Goal: Obtain resource: Download file/media

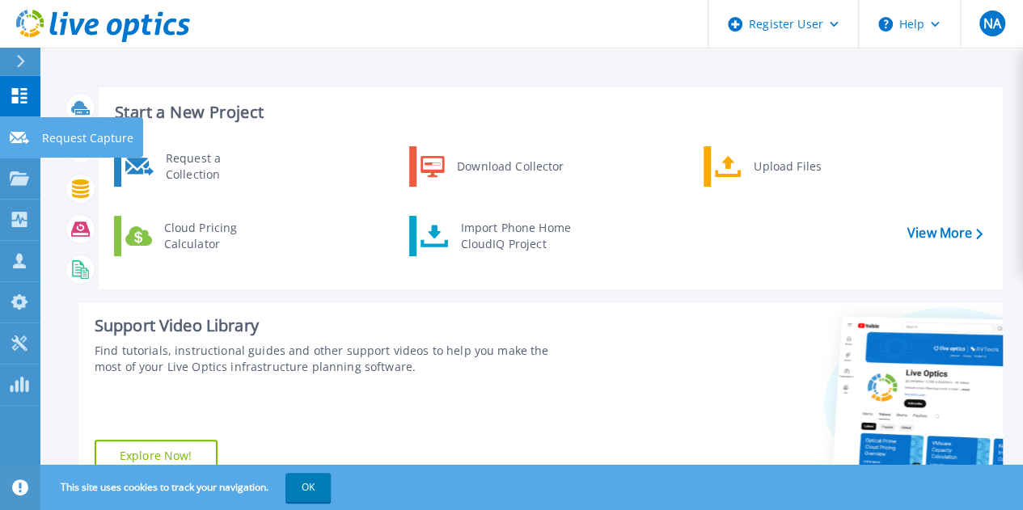
click at [21, 127] on link "Request Capture Request Capture" at bounding box center [20, 137] width 40 height 41
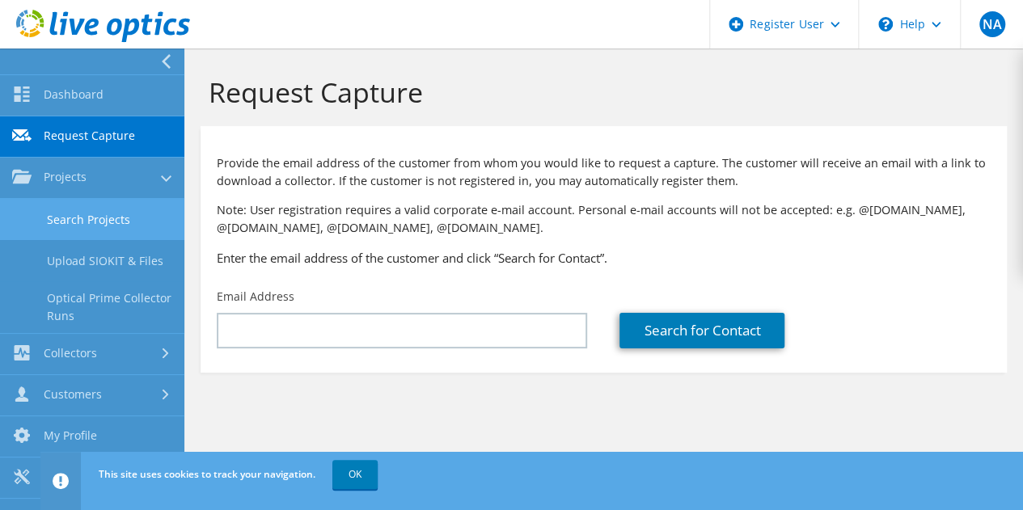
click at [76, 214] on link "Search Projects" at bounding box center [92, 219] width 184 height 41
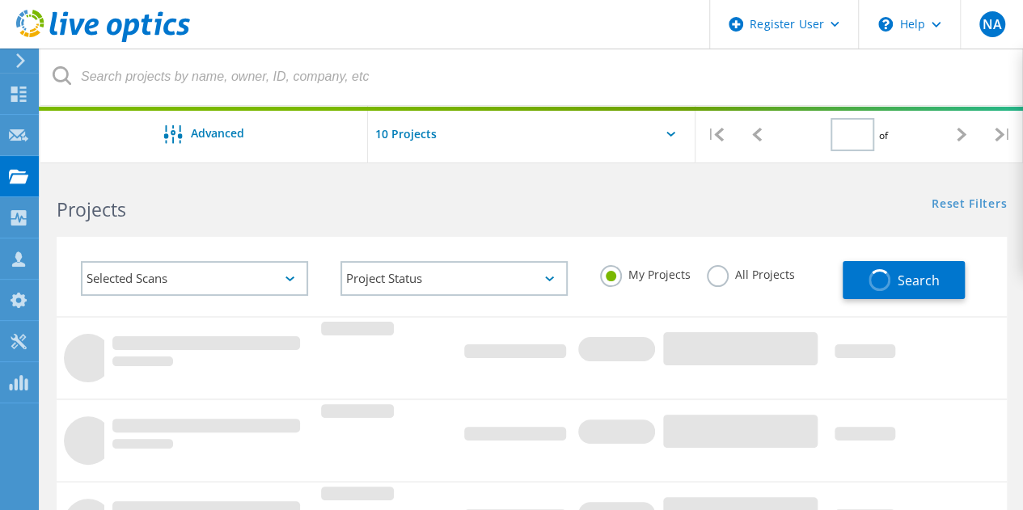
type input "1"
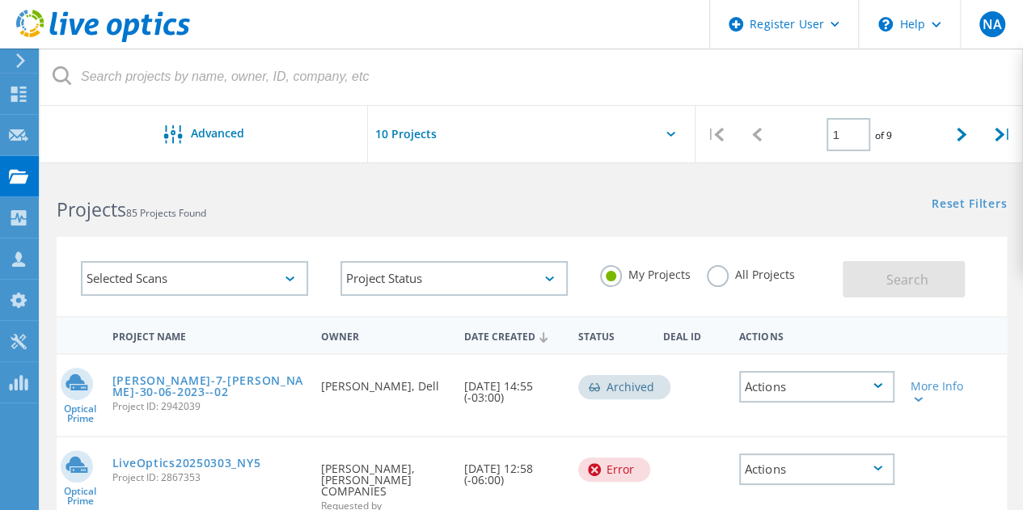
click at [715, 273] on label "All Projects" at bounding box center [751, 272] width 88 height 15
click at [0, 0] on input "All Projects" at bounding box center [0, 0] width 0 height 0
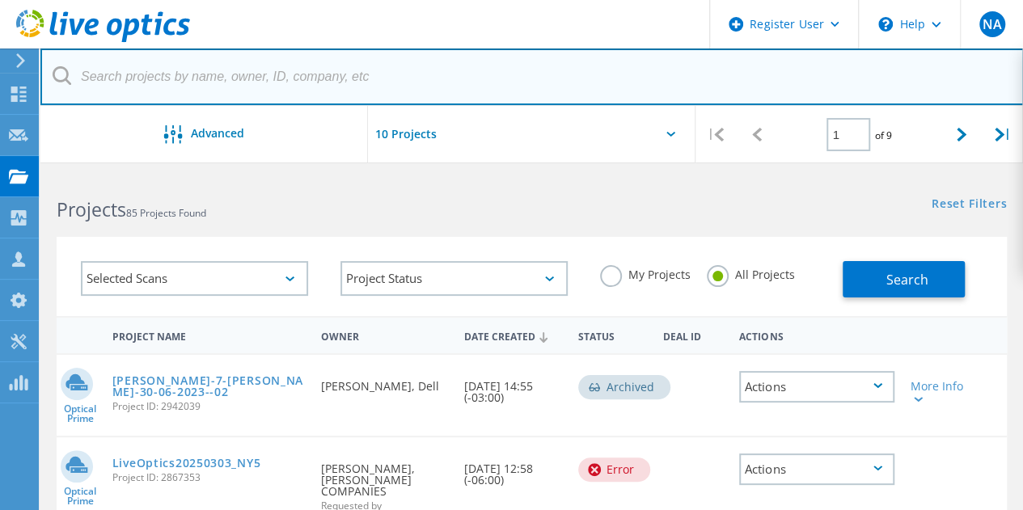
click at [183, 82] on input "text" at bounding box center [531, 77] width 983 height 57
paste input "HK197601204"
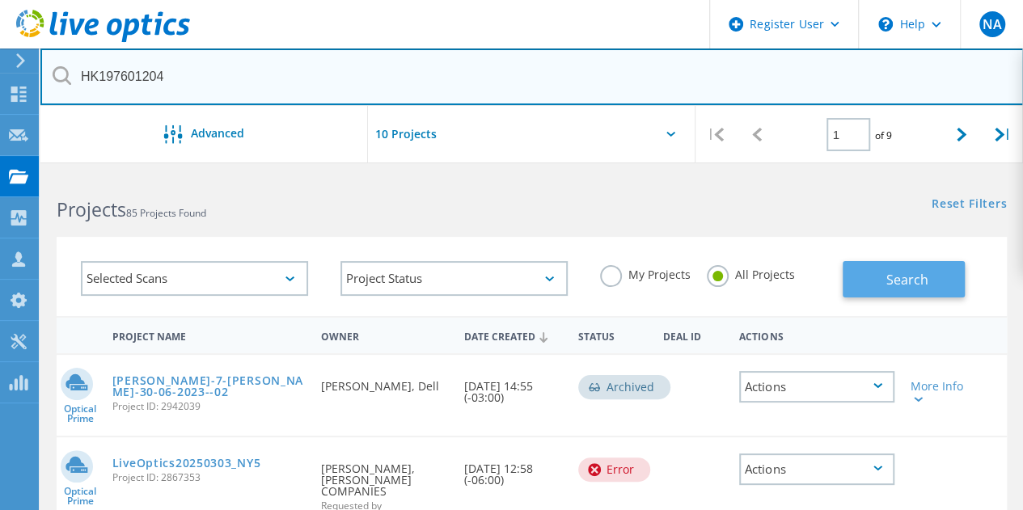
type input "HK197601204"
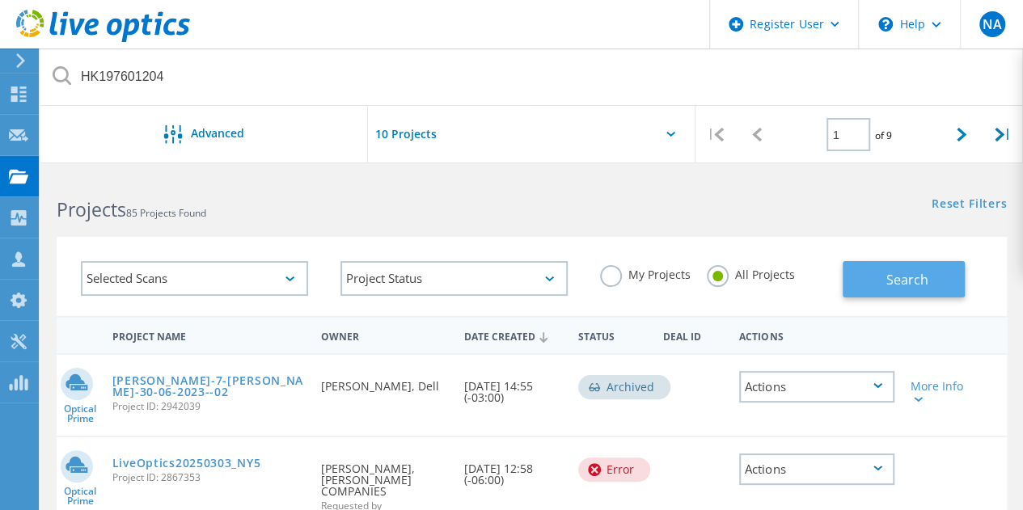
click at [909, 268] on button "Search" at bounding box center [904, 279] width 122 height 36
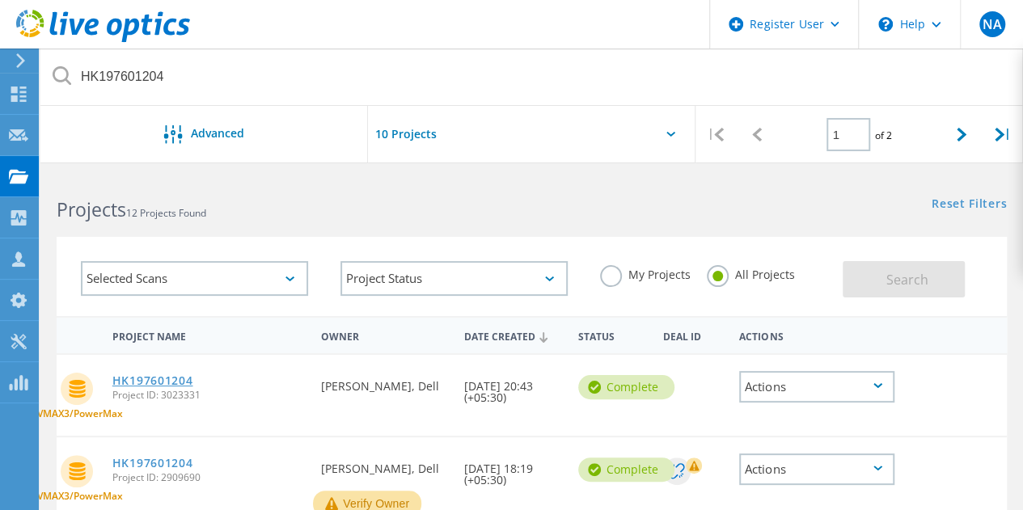
click at [153, 378] on link "HK197601204" at bounding box center [152, 380] width 81 height 11
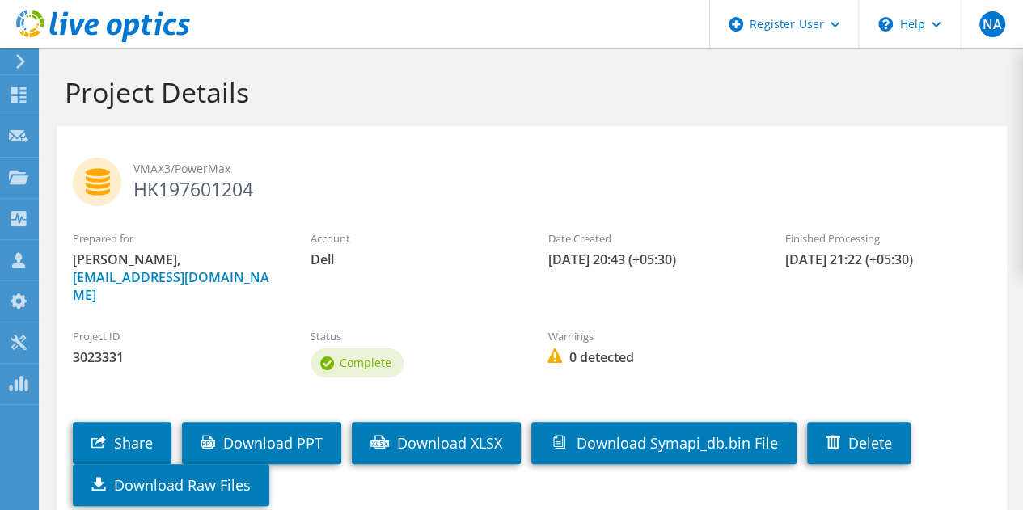
scroll to position [99, 0]
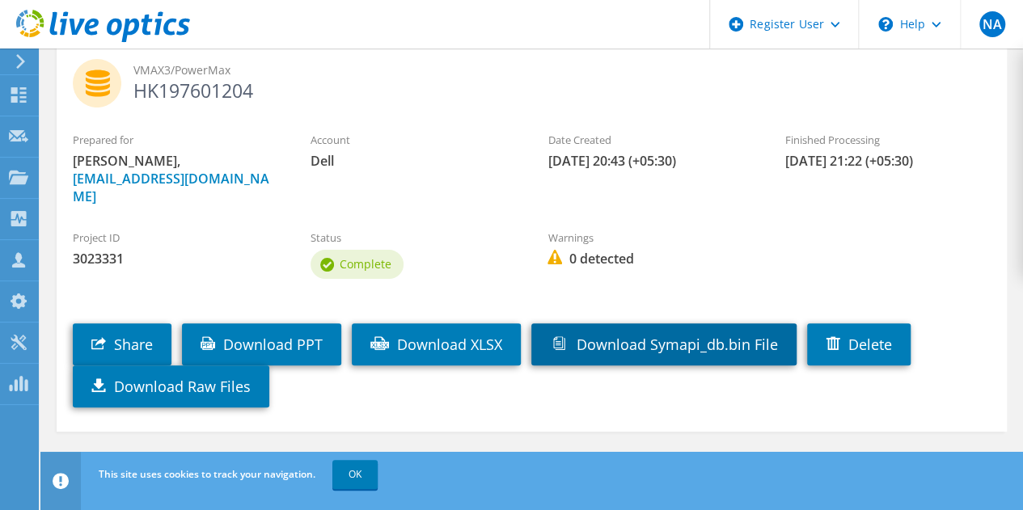
click at [684, 331] on link "Download Symapi_db.bin File" at bounding box center [663, 344] width 265 height 42
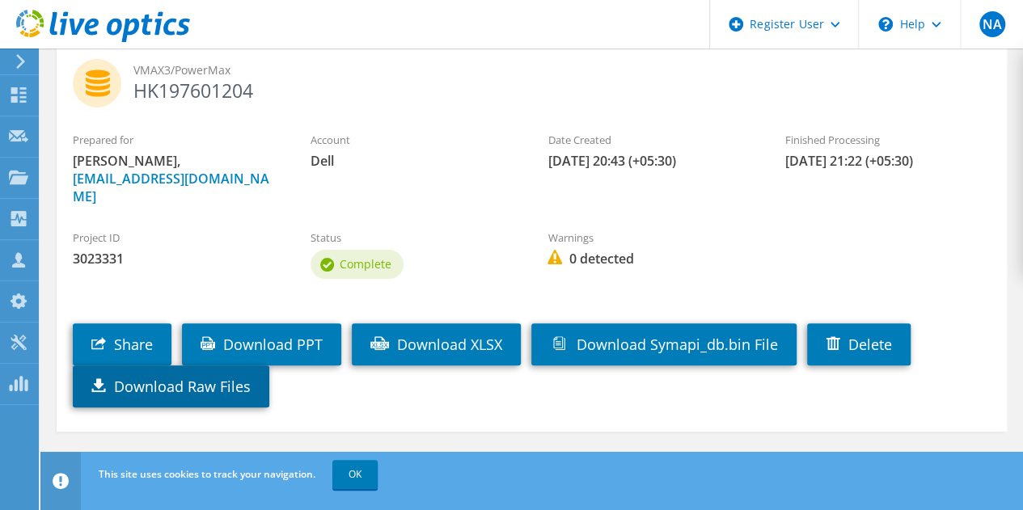
click at [170, 379] on link "Download Raw Files" at bounding box center [171, 387] width 197 height 42
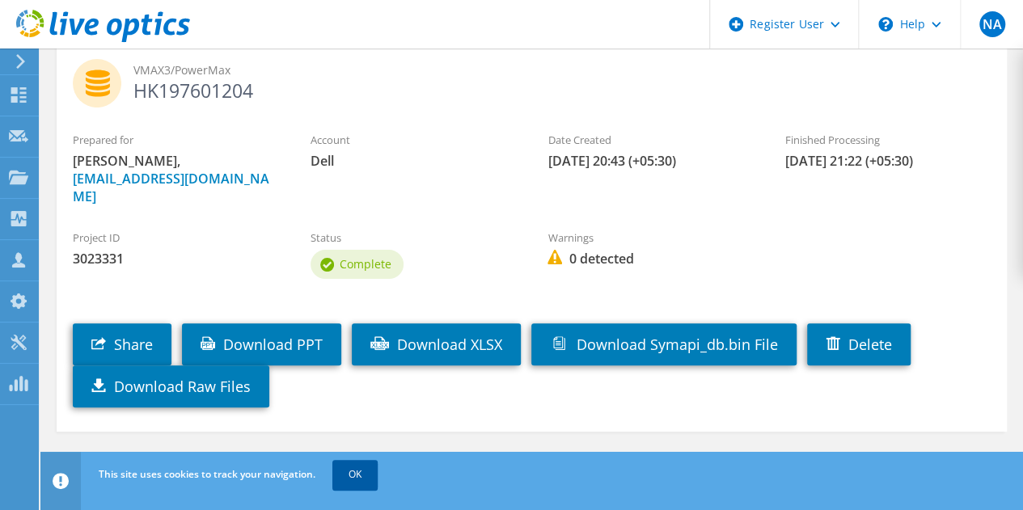
click at [349, 480] on link "OK" at bounding box center [354, 474] width 45 height 29
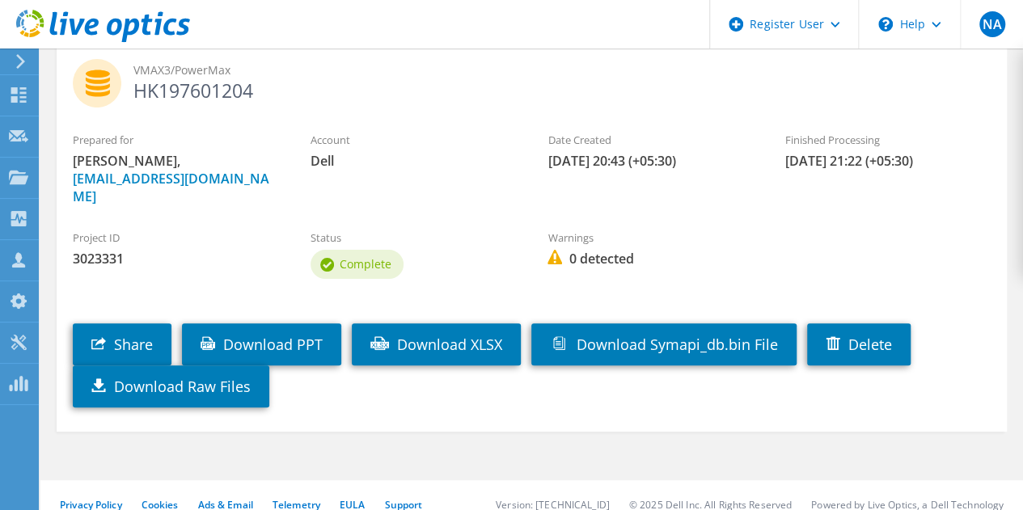
scroll to position [0, 0]
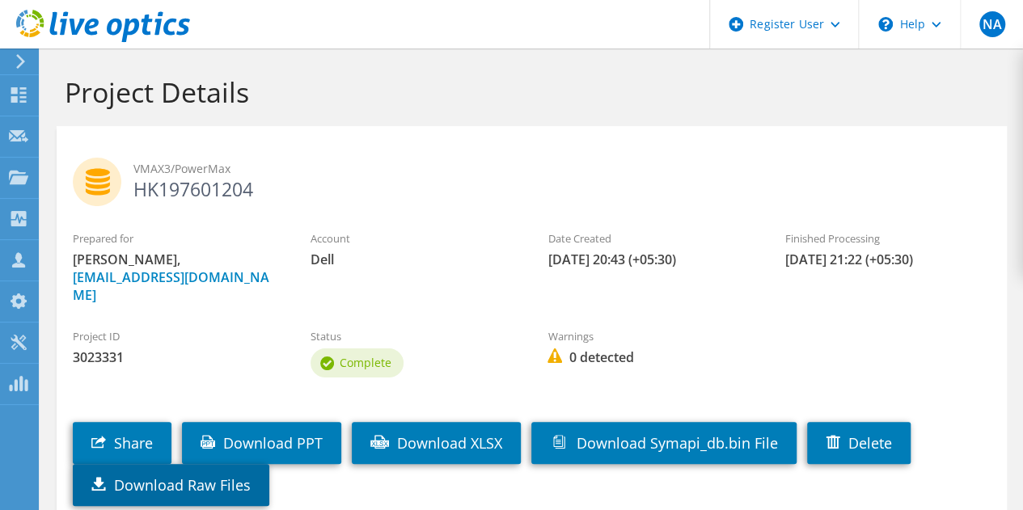
click at [227, 472] on link "Download Raw Files" at bounding box center [171, 485] width 197 height 42
